Goal: Task Accomplishment & Management: Manage account settings

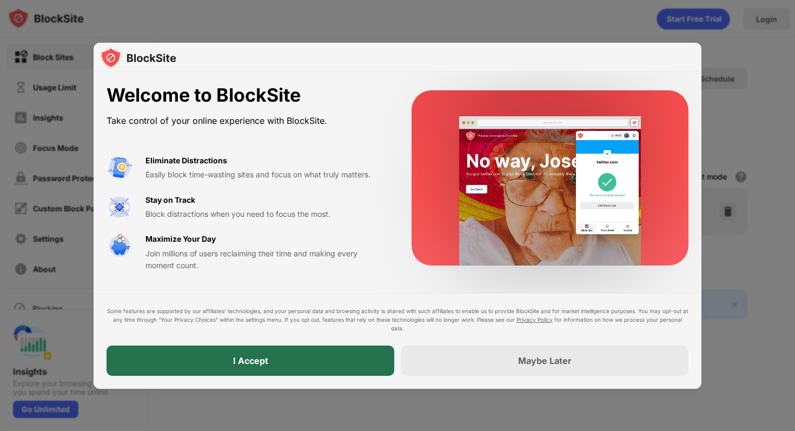
click at [332, 352] on div "I Accept" at bounding box center [251, 361] width 288 height 30
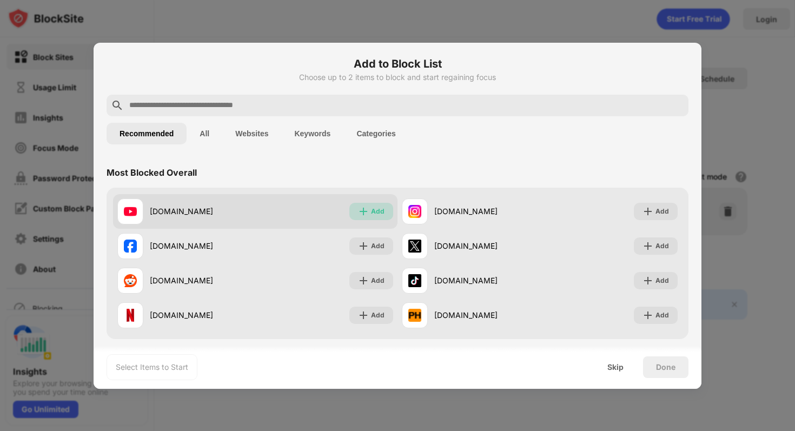
click at [375, 210] on div "Add" at bounding box center [378, 211] width 14 height 11
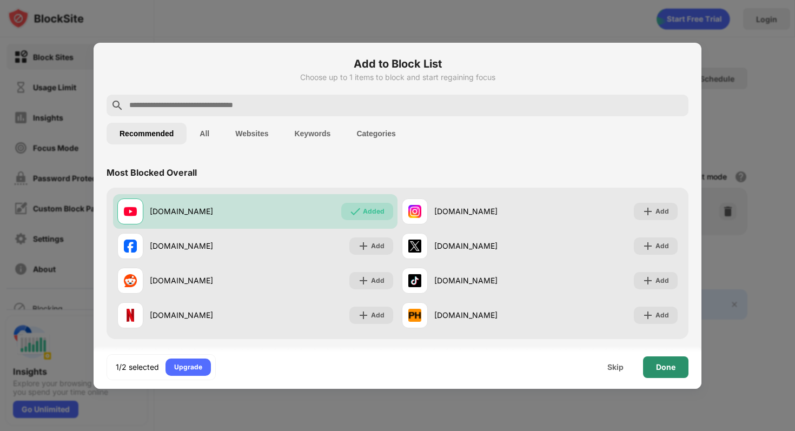
click at [665, 366] on div "Done" at bounding box center [665, 367] width 19 height 9
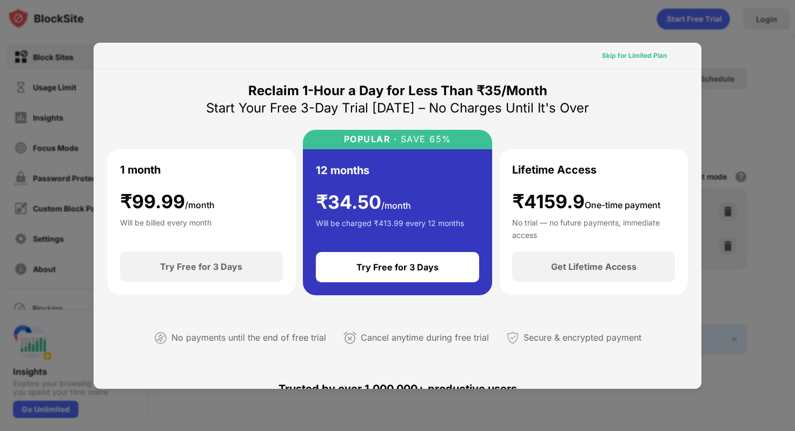
click at [630, 60] on div "Skip for Limited Plan" at bounding box center [634, 55] width 65 height 11
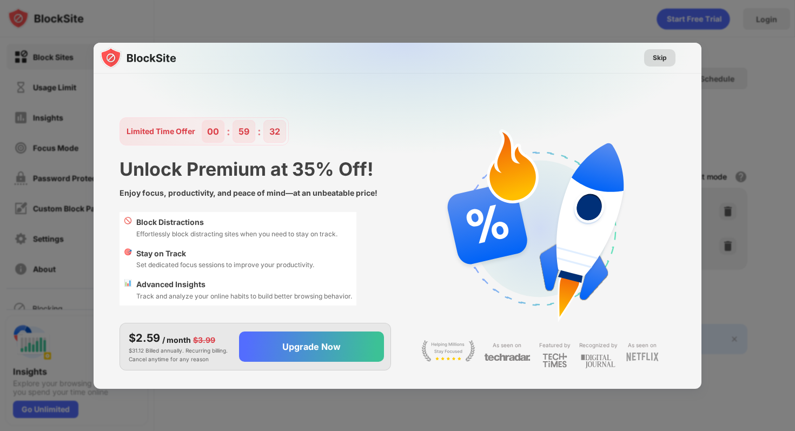
click at [655, 56] on div "Skip" at bounding box center [660, 57] width 14 height 11
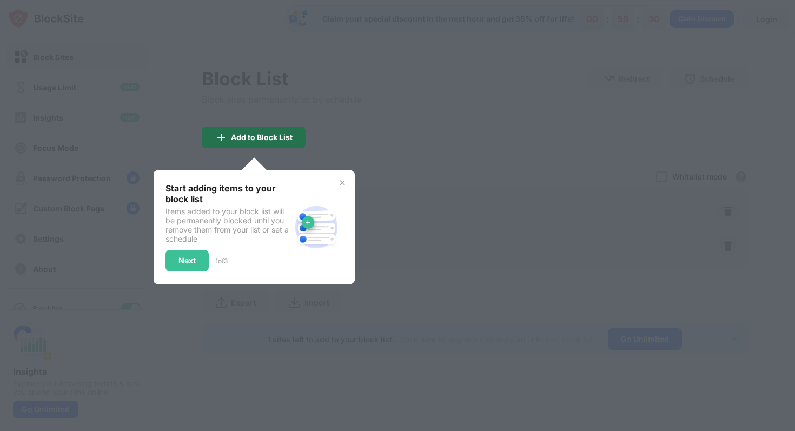
click at [221, 137] on img at bounding box center [221, 137] width 13 height 13
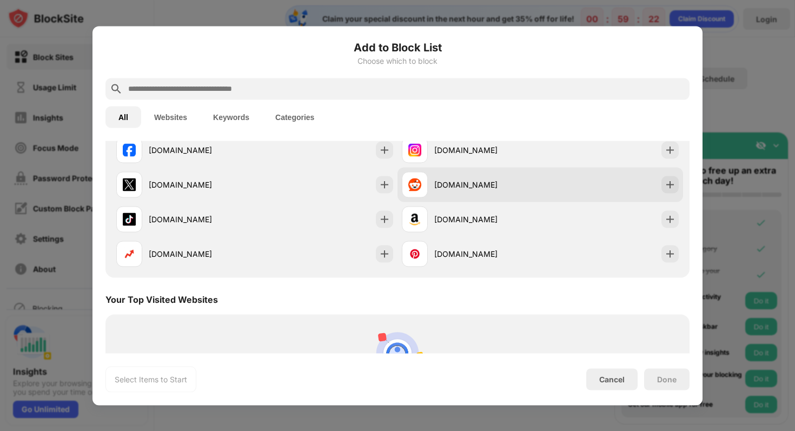
scroll to position [417, 0]
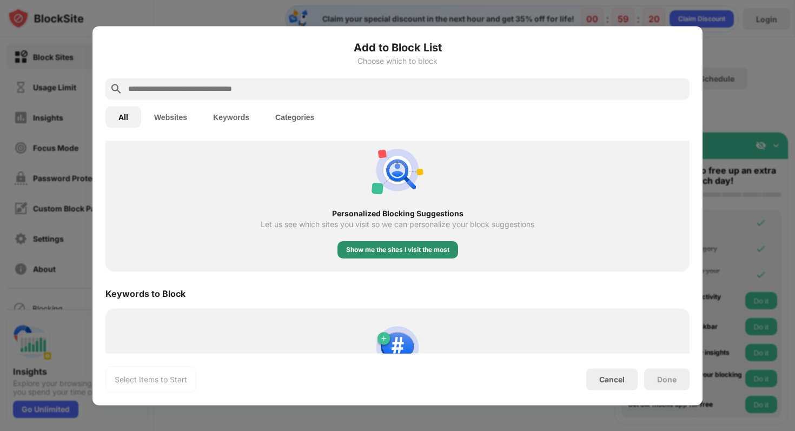
click at [409, 256] on div "Show me the sites I visit the most" at bounding box center [398, 249] width 121 height 17
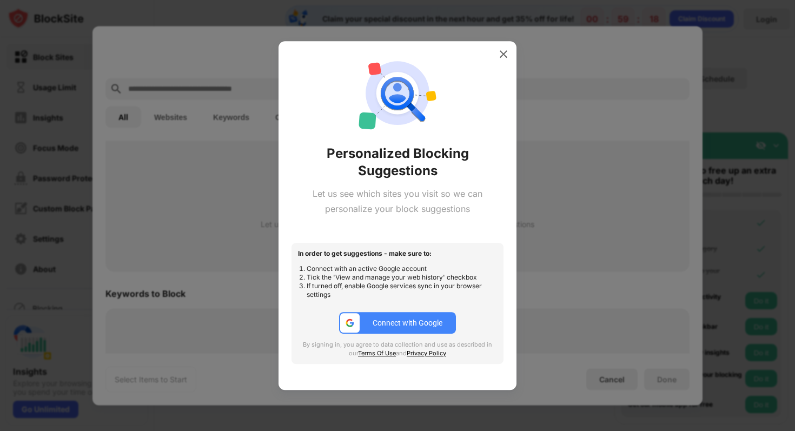
click at [402, 318] on button "Connect with Google" at bounding box center [397, 323] width 117 height 22
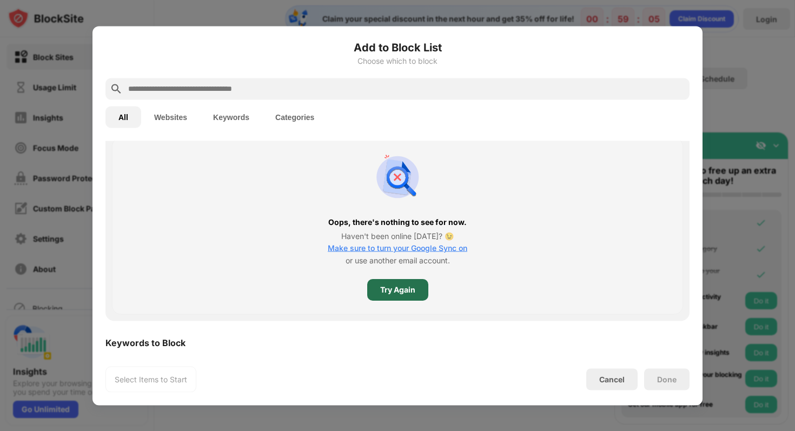
click at [413, 299] on div "Try Again" at bounding box center [397, 291] width 61 height 22
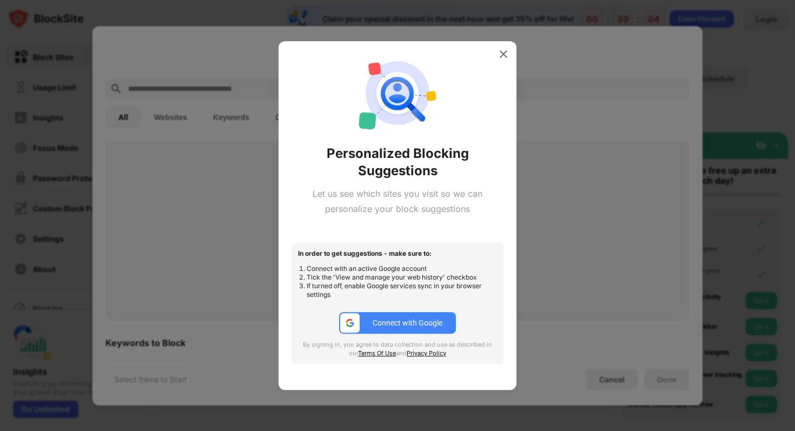
click at [410, 327] on div "Connect with Google" at bounding box center [408, 323] width 70 height 9
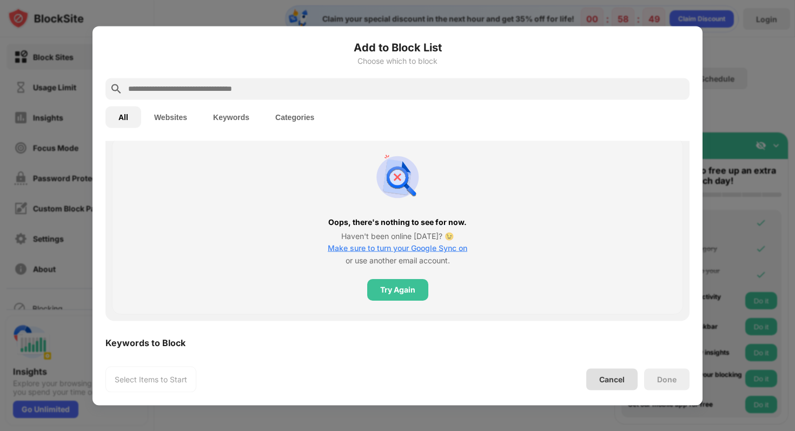
click at [617, 375] on div "Cancel" at bounding box center [612, 379] width 25 height 9
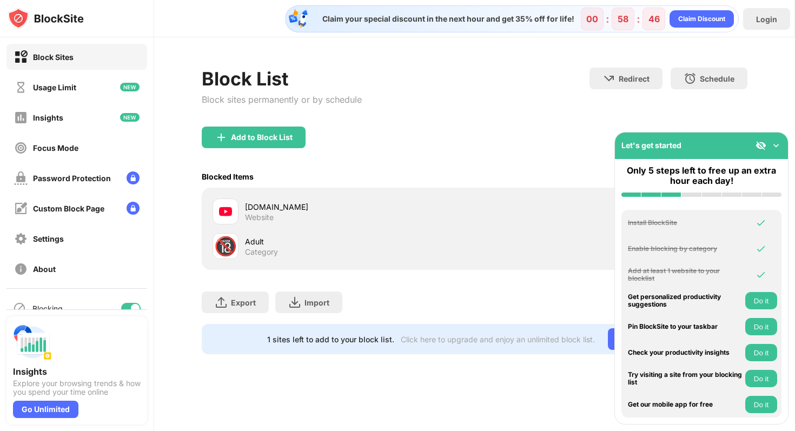
click at [771, 300] on button "Do it" at bounding box center [762, 300] width 32 height 17
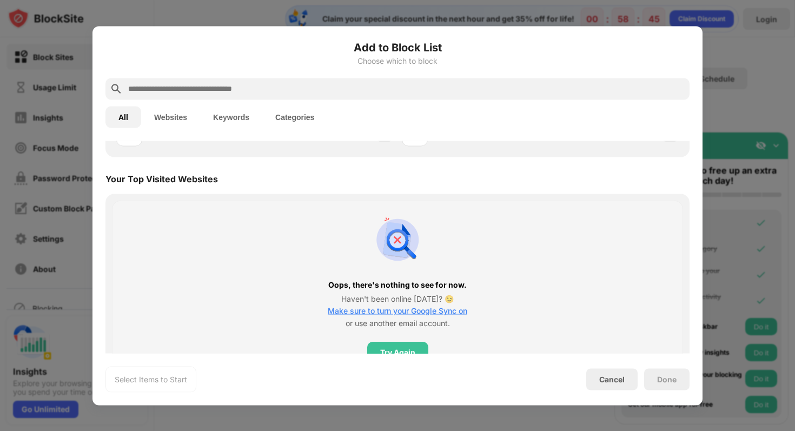
scroll to position [354, 0]
click at [603, 379] on div "Cancel" at bounding box center [612, 379] width 25 height 9
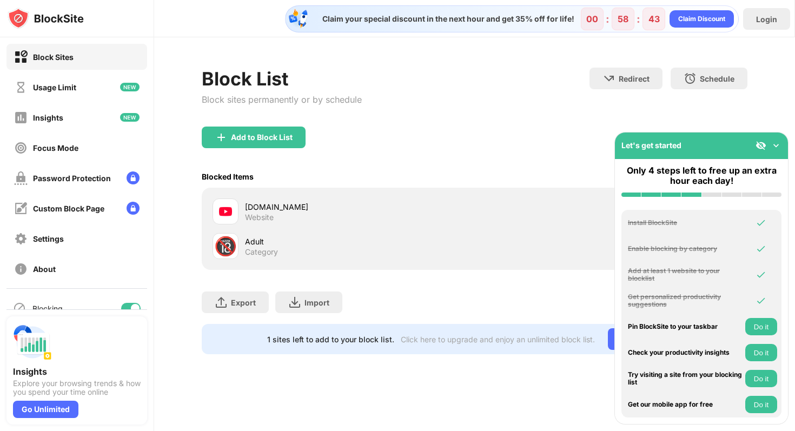
click at [763, 325] on button "Do it" at bounding box center [762, 326] width 32 height 17
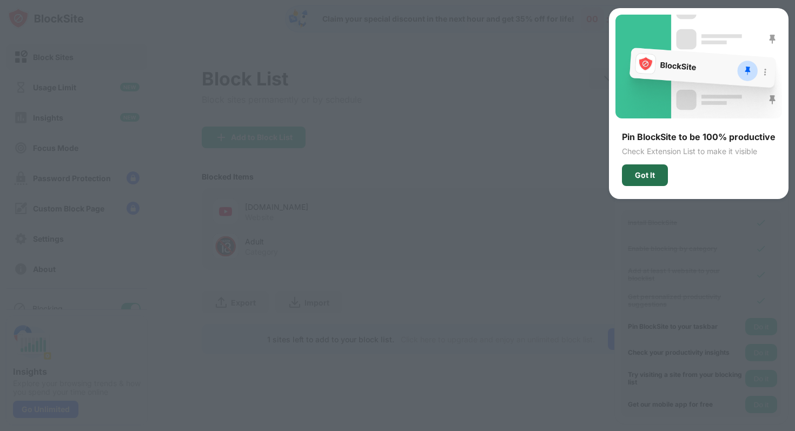
click at [657, 179] on div "Got It" at bounding box center [645, 176] width 46 height 22
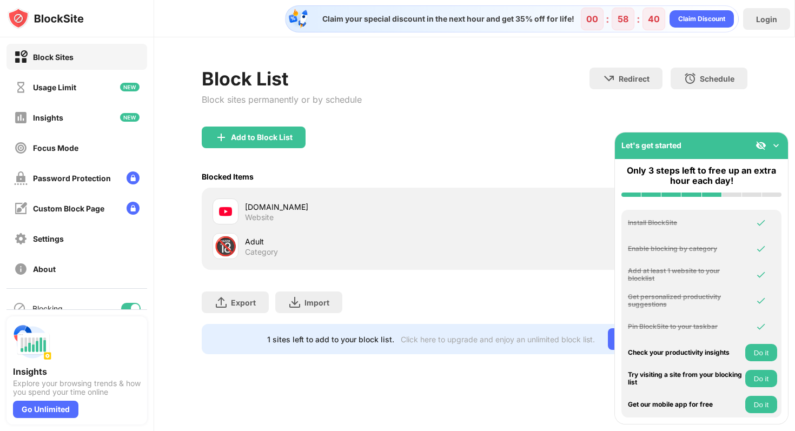
click at [764, 373] on button "Do it" at bounding box center [762, 378] width 32 height 17
click at [759, 348] on button "Do it" at bounding box center [762, 352] width 32 height 17
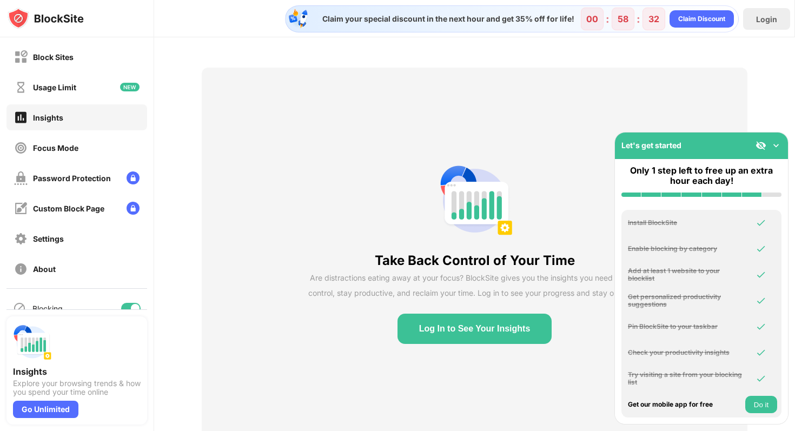
click at [454, 328] on button "Log In to See Your Insights" at bounding box center [475, 329] width 155 height 30
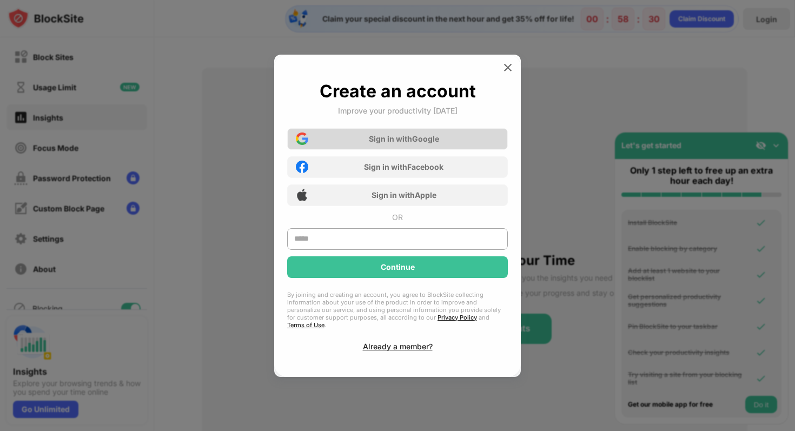
click at [420, 142] on div "Sign in with Google" at bounding box center [404, 138] width 70 height 9
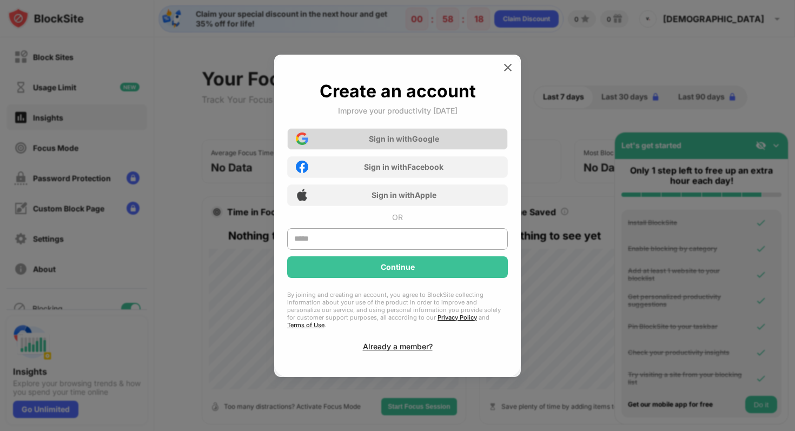
click at [442, 147] on div "Sign in with Google" at bounding box center [397, 139] width 221 height 22
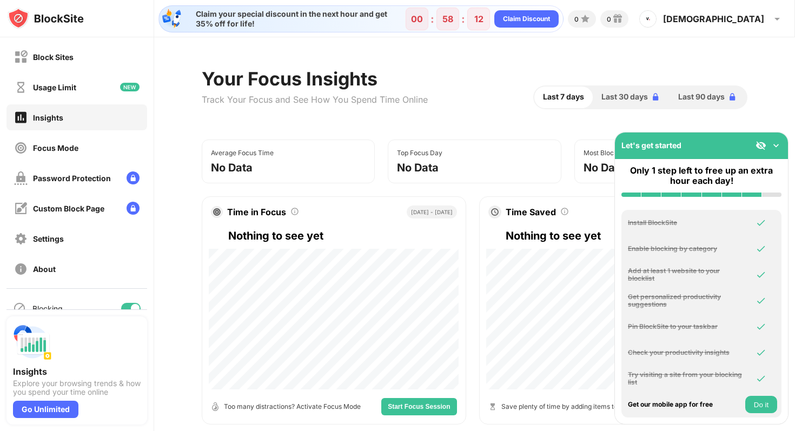
click at [778, 145] on img at bounding box center [776, 145] width 11 height 11
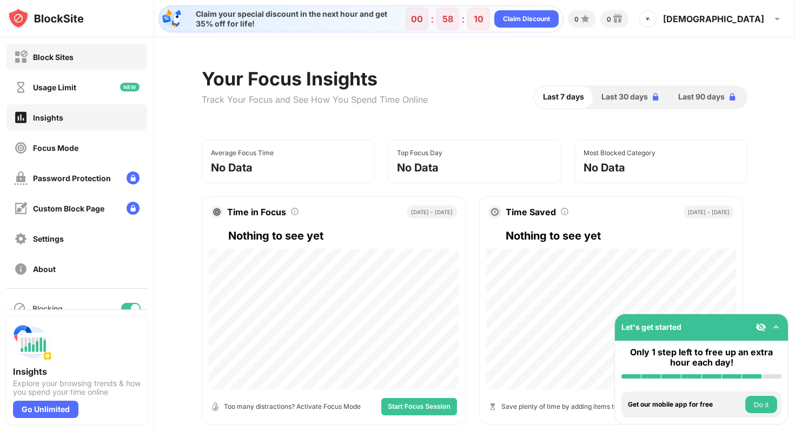
click at [58, 55] on div "Block Sites" at bounding box center [53, 56] width 41 height 9
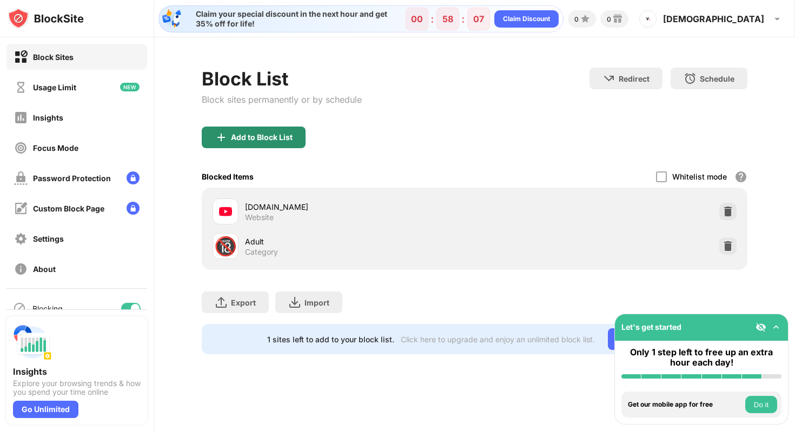
click at [274, 140] on div "Add to Block List" at bounding box center [262, 137] width 62 height 9
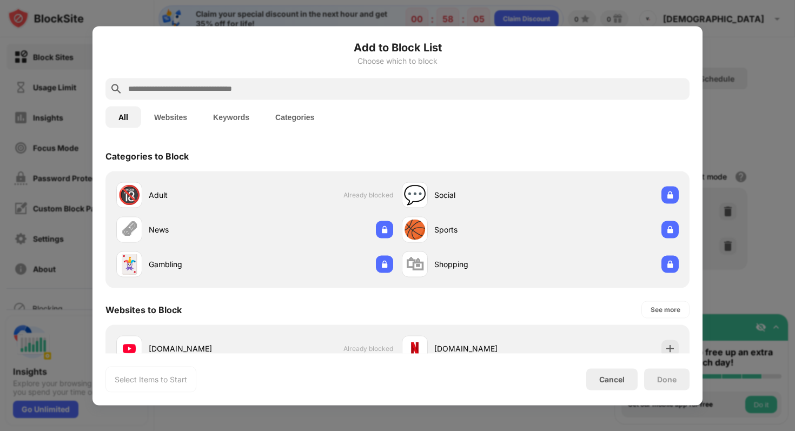
click at [242, 85] on input "text" at bounding box center [406, 88] width 558 height 13
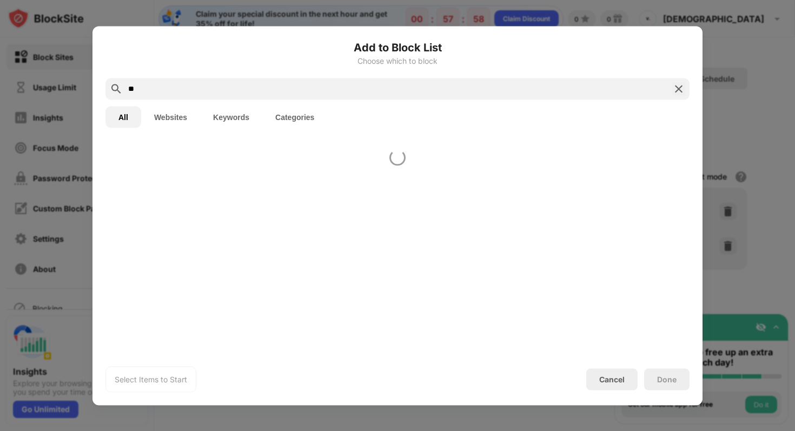
type input "*"
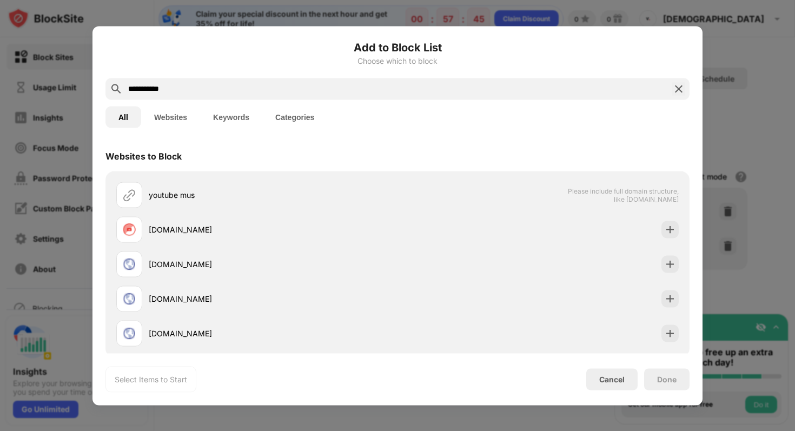
type input "**********"
click at [166, 113] on button "Websites" at bounding box center [170, 117] width 59 height 22
click at [678, 89] on img at bounding box center [679, 88] width 13 height 13
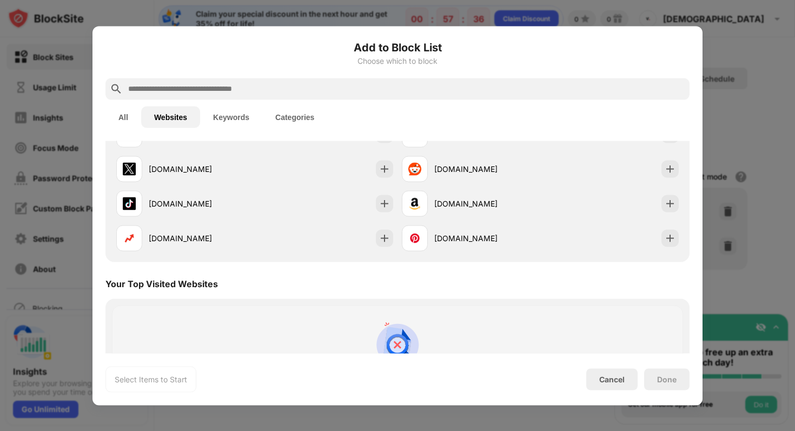
scroll to position [83, 0]
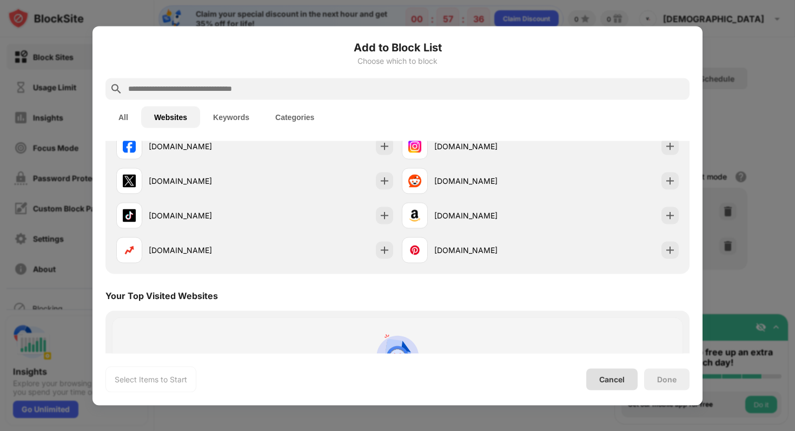
click at [622, 380] on div "Cancel" at bounding box center [612, 379] width 25 height 9
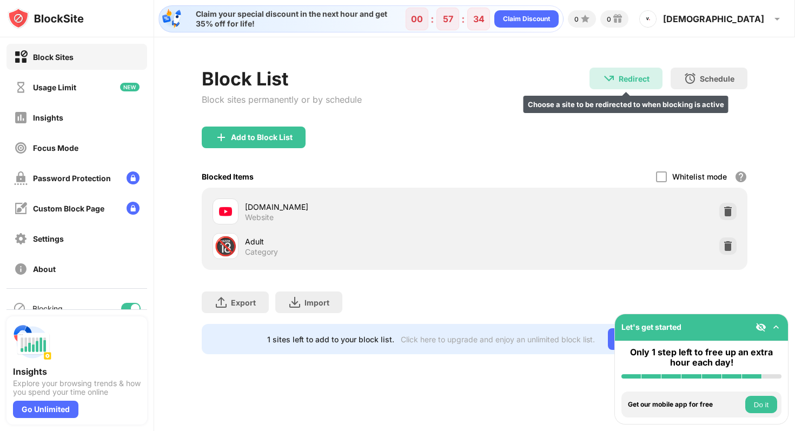
click at [654, 80] on div "Redirect Choose a site to be redirected to when blocking is active" at bounding box center [626, 79] width 73 height 22
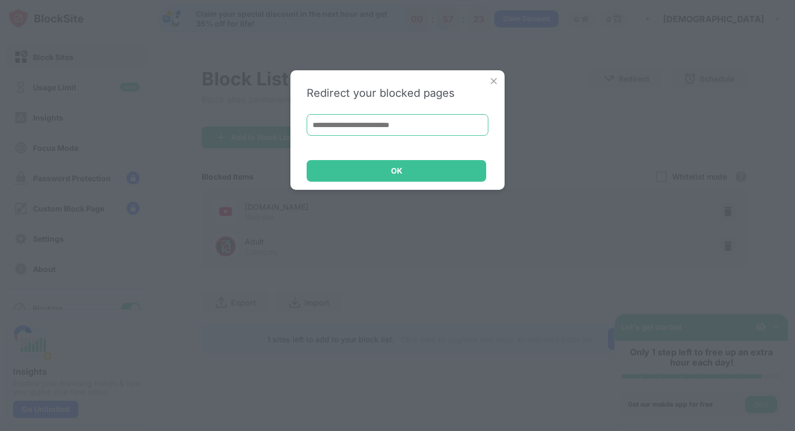
click at [409, 117] on input at bounding box center [398, 125] width 182 height 22
paste input "**********"
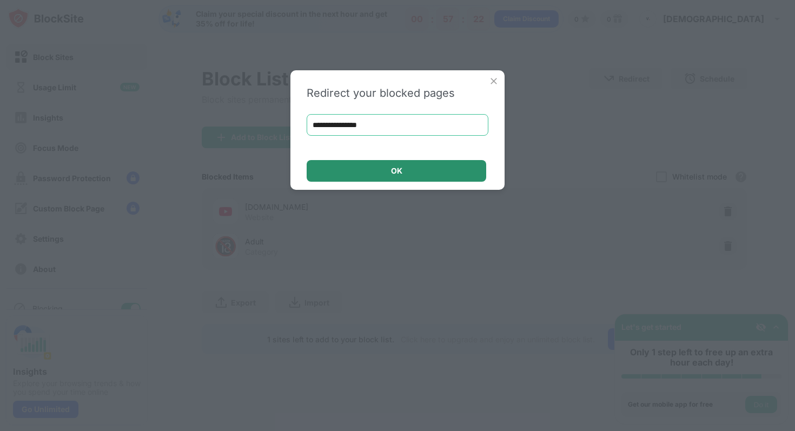
type input "**********"
click at [418, 181] on div "OK" at bounding box center [397, 171] width 180 height 22
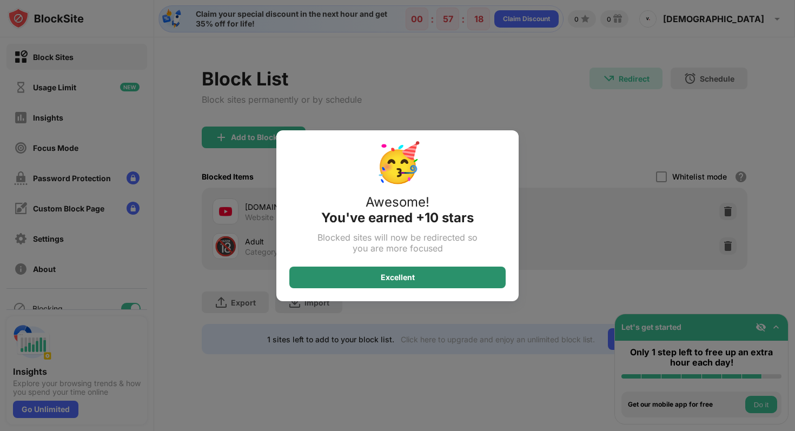
click at [390, 277] on div "Excellent" at bounding box center [398, 277] width 34 height 9
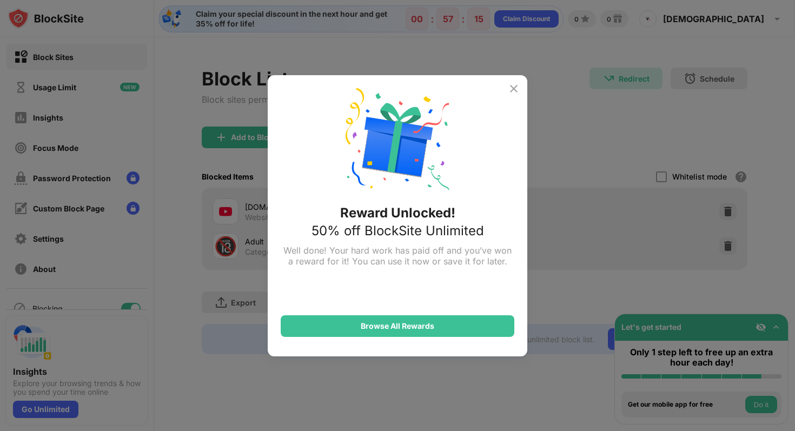
click at [516, 88] on img at bounding box center [514, 88] width 13 height 13
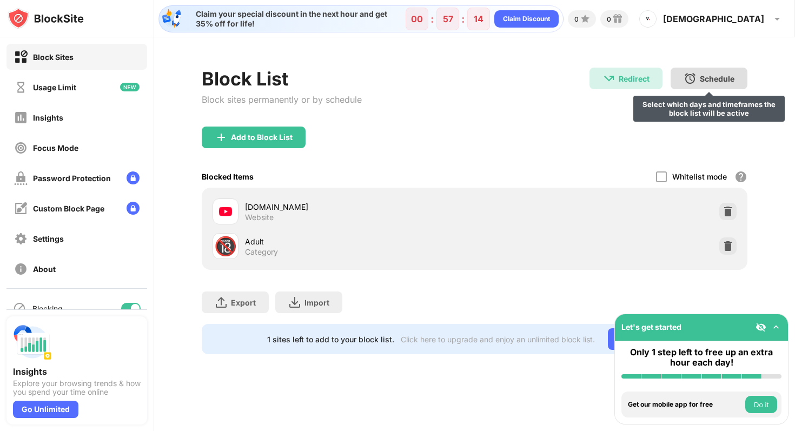
click at [740, 71] on div "Schedule Select which days and timeframes the block list will be active" at bounding box center [709, 79] width 77 height 22
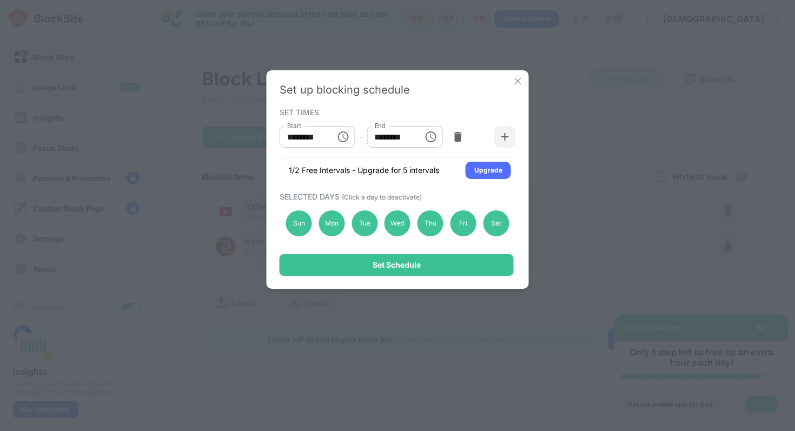
click at [516, 81] on img at bounding box center [518, 81] width 11 height 11
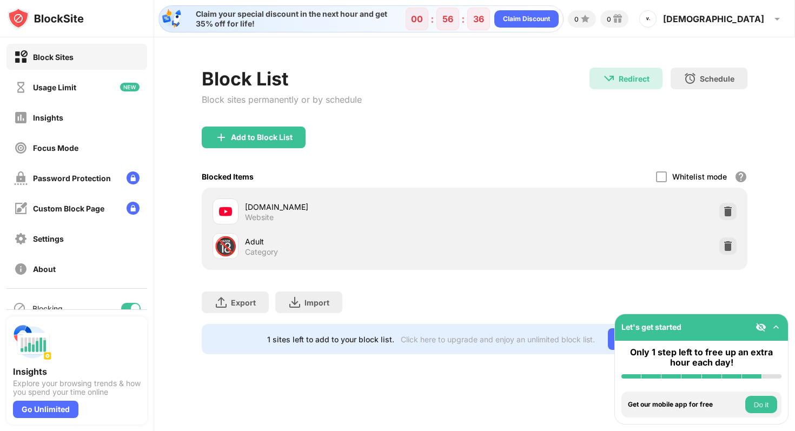
click at [55, 16] on img at bounding box center [46, 19] width 76 height 22
